Goal: Task Accomplishment & Management: Use online tool/utility

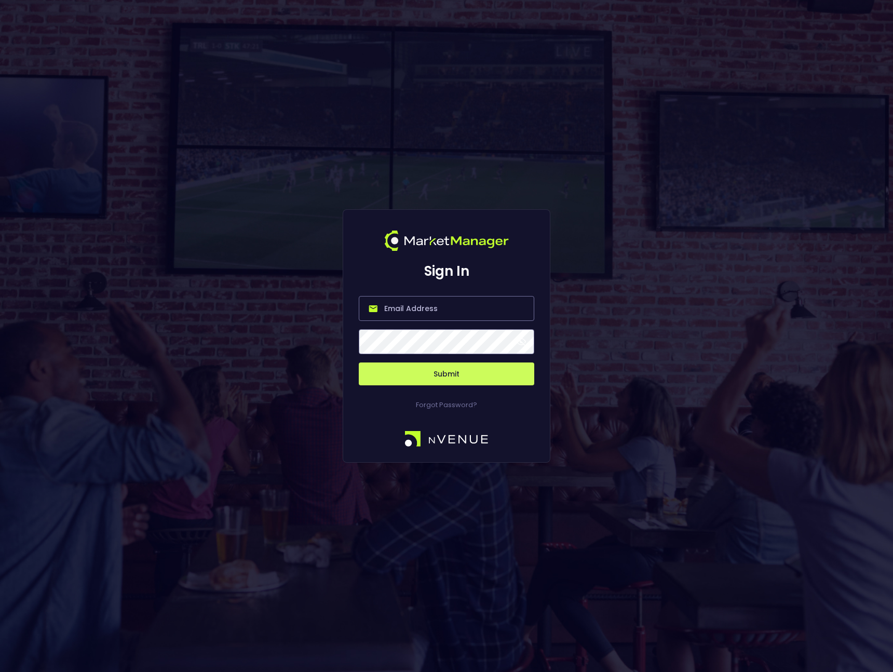
click at [445, 314] on input "email" at bounding box center [446, 308] width 175 height 25
type input "michael@nvenue.com"
click at [425, 369] on button "Submit" at bounding box center [446, 373] width 175 height 23
click at [435, 379] on button "Submit" at bounding box center [446, 373] width 175 height 23
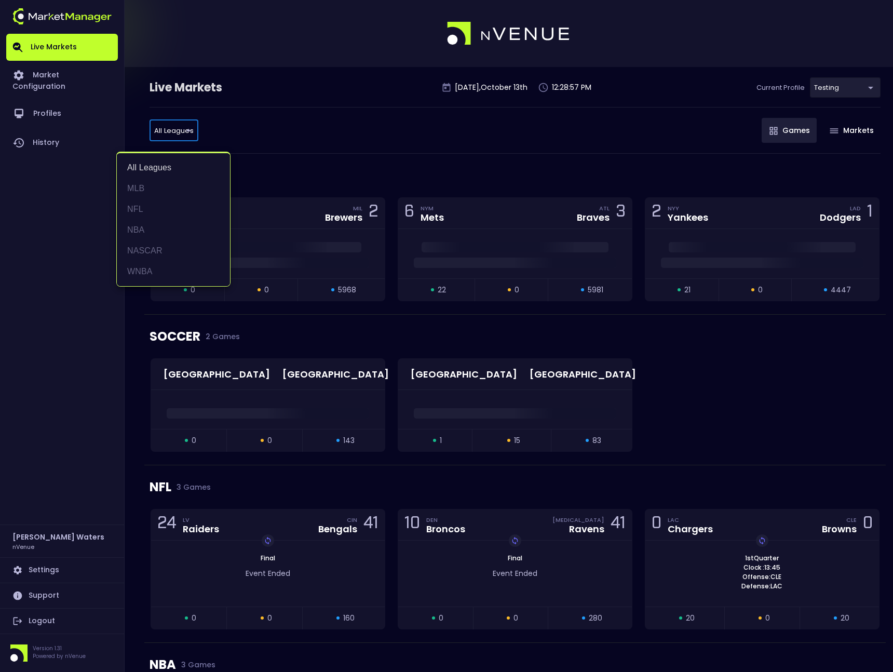
click at [75, 324] on div at bounding box center [446, 336] width 893 height 672
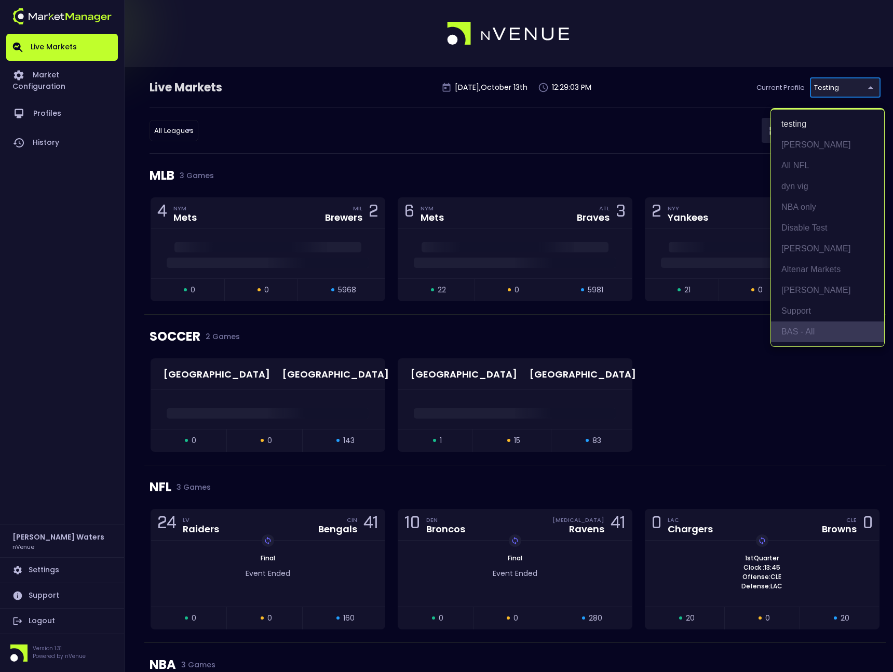
click at [804, 336] on li "BAS - All" at bounding box center [827, 331] width 113 height 21
type input "0d810fa5-e353-4d9c-b11d-31f095cae871"
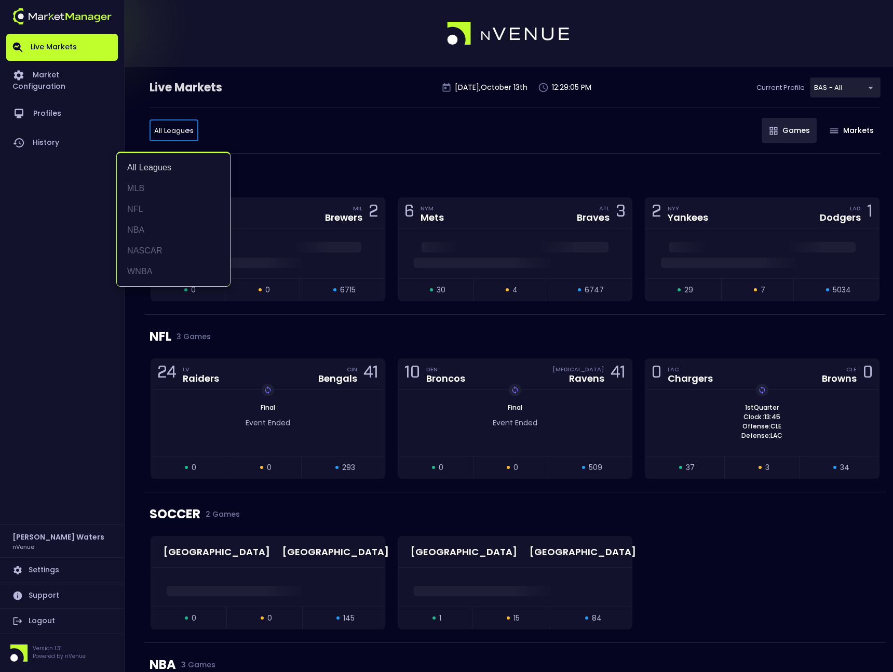
click at [328, 128] on div at bounding box center [446, 336] width 893 height 672
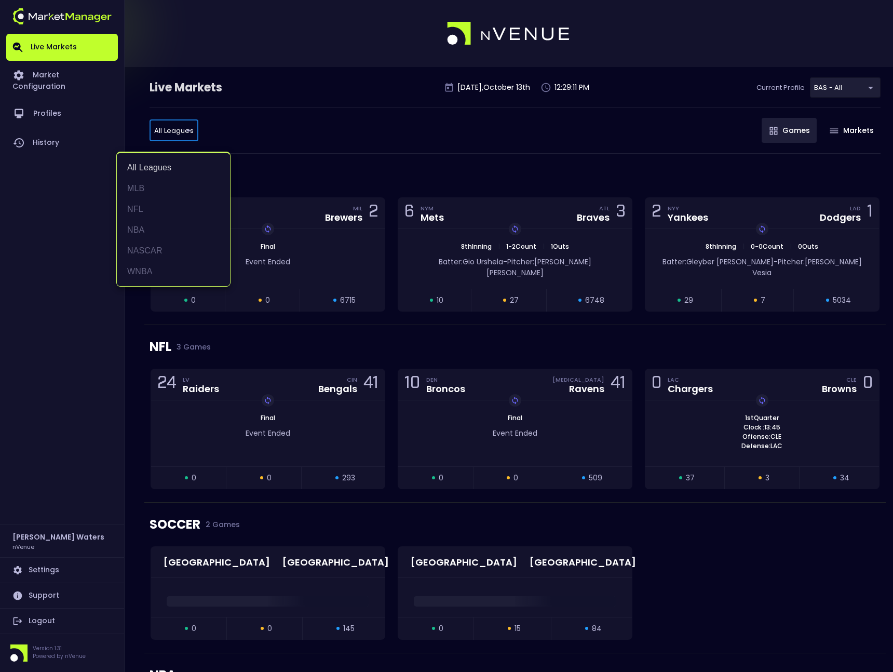
click at [446, 131] on div at bounding box center [446, 336] width 893 height 672
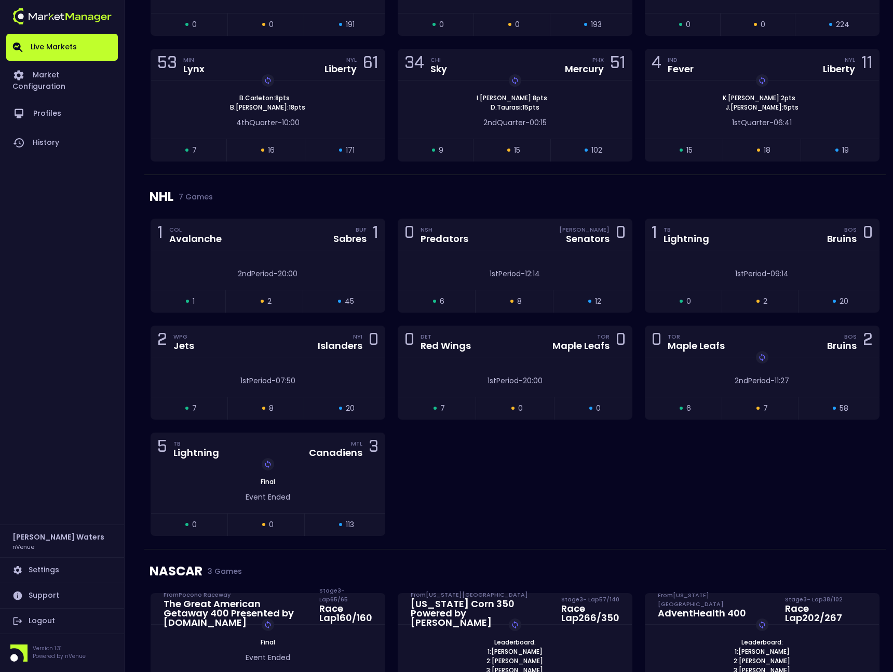
scroll to position [1000, 0]
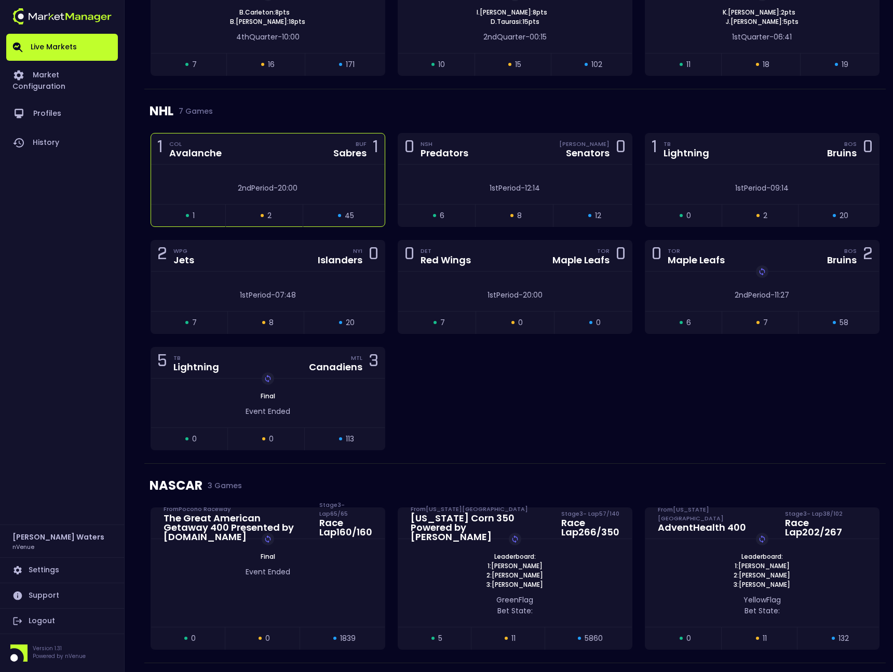
click at [289, 165] on div "2nd Period - 20:00" at bounding box center [268, 184] width 234 height 39
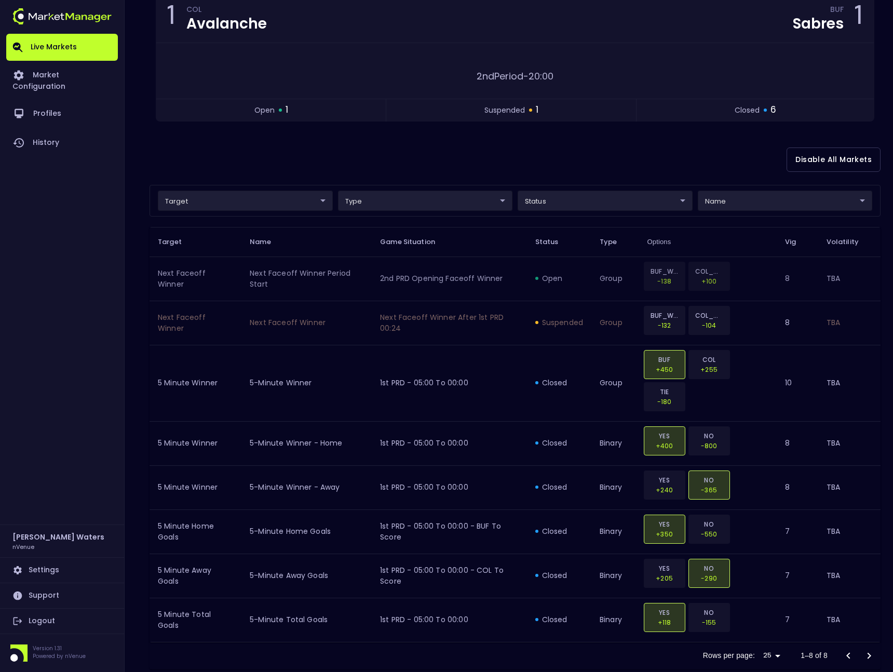
scroll to position [135, 0]
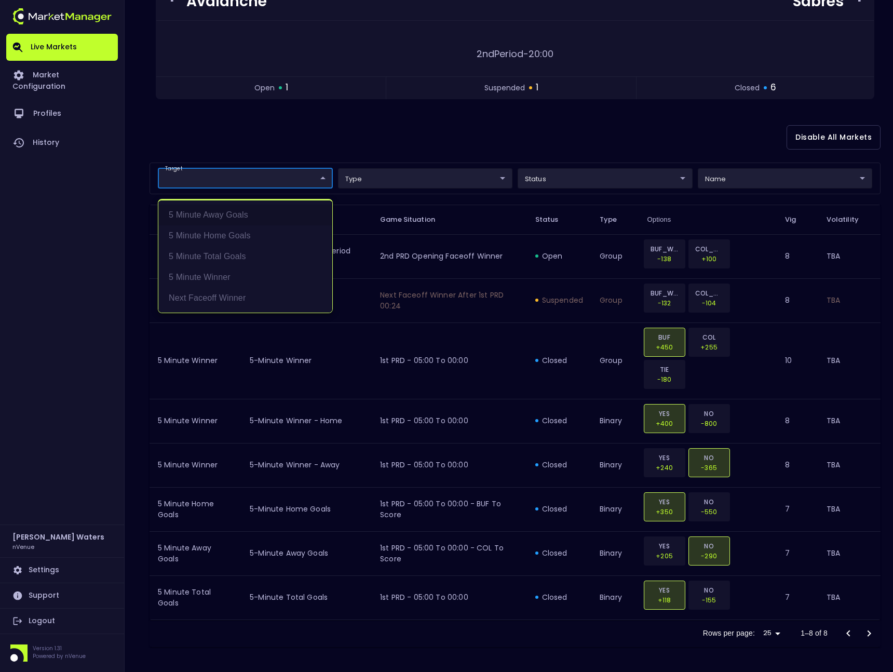
click at [284, 177] on body "Live Markets Market Configuration Profiles History [PERSON_NAME] nVenue Setting…" at bounding box center [446, 268] width 893 height 806
click at [304, 146] on div at bounding box center [446, 336] width 893 height 672
